Goal: Task Accomplishment & Management: Manage account settings

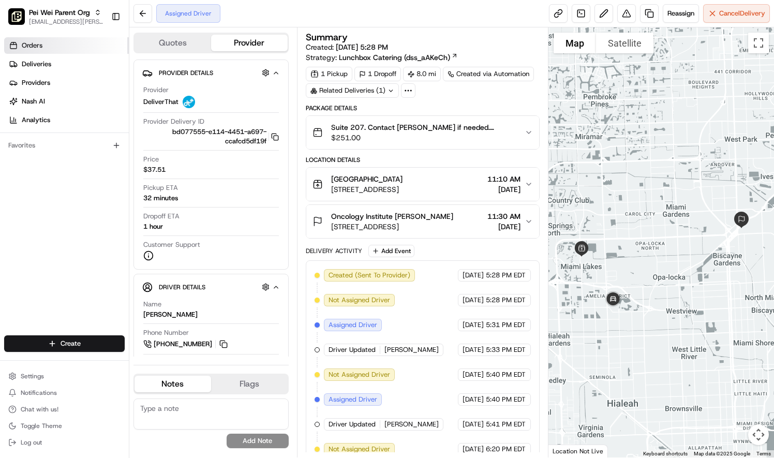
click at [35, 42] on span "Orders" at bounding box center [32, 45] width 21 height 9
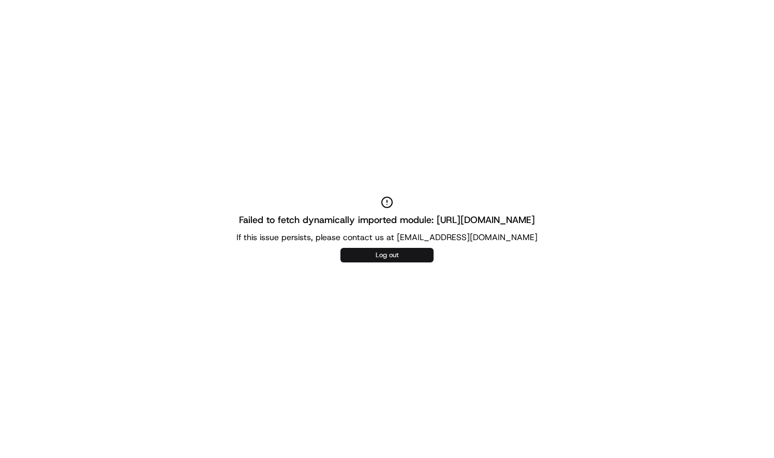
click at [384, 251] on button "Log out" at bounding box center [387, 255] width 93 height 14
